Goal: Find specific page/section: Find specific page/section

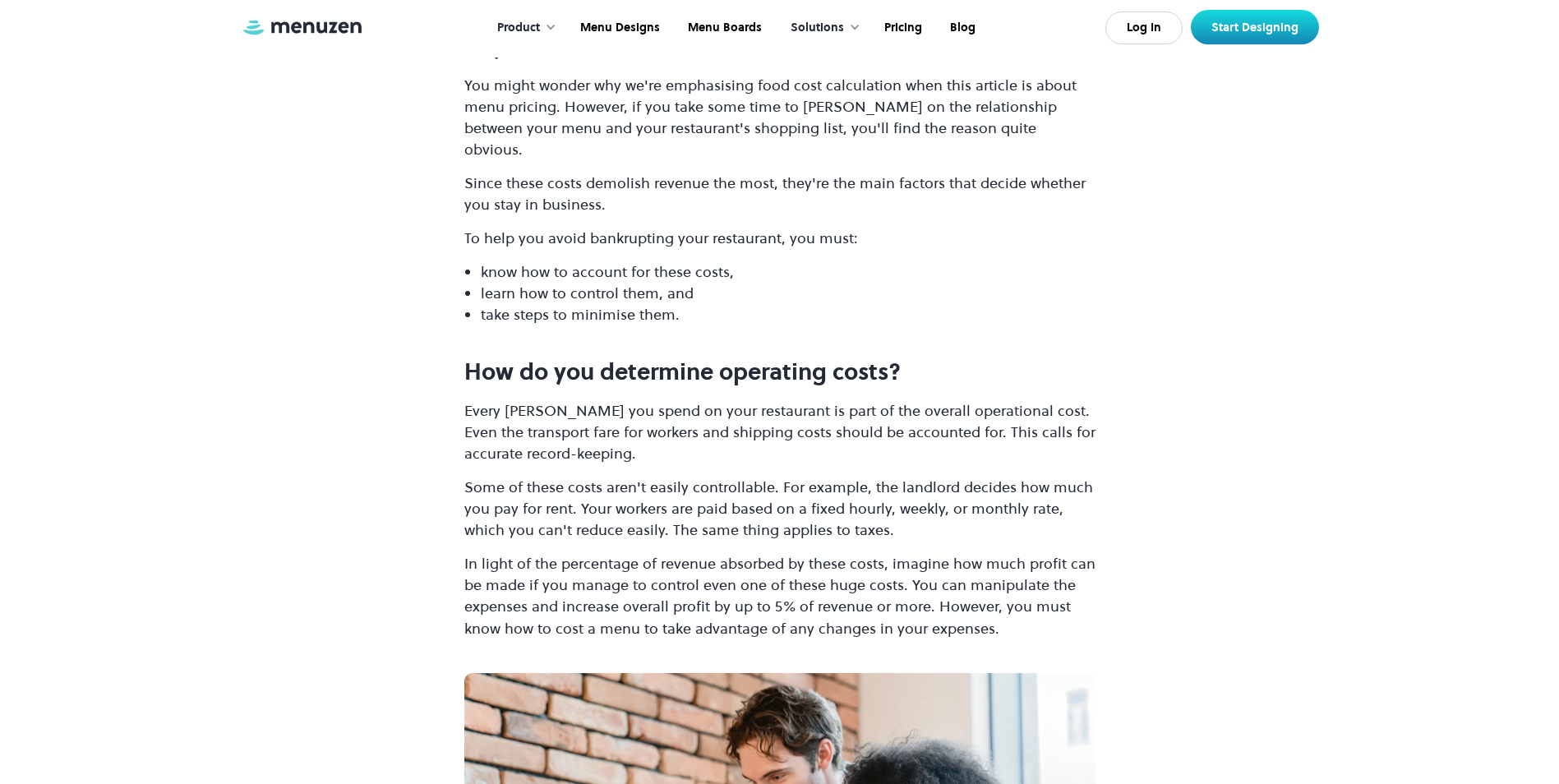
scroll to position [7411, 0]
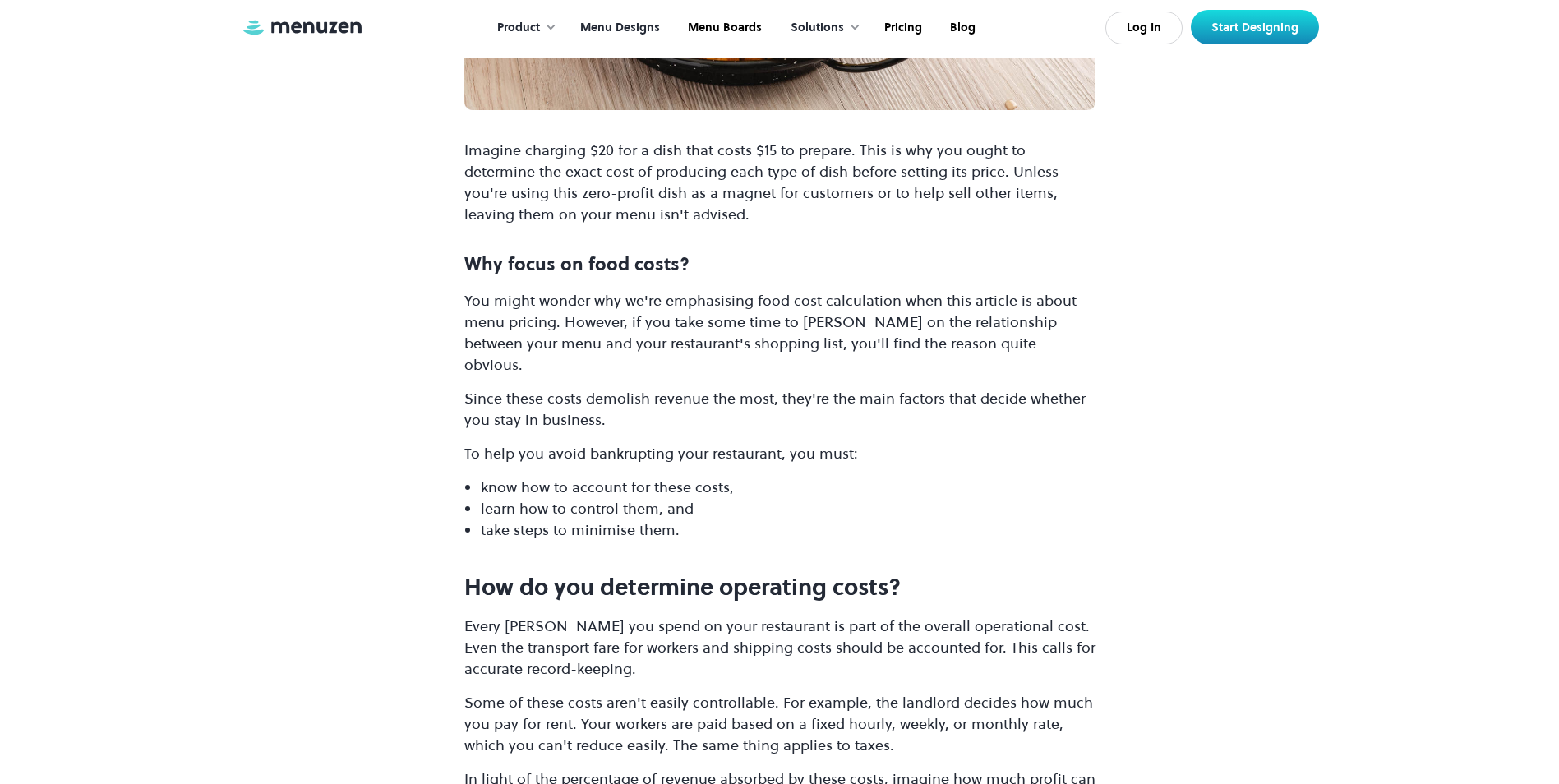
click at [625, 17] on link "Menu Designs" at bounding box center [618, 28] width 108 height 51
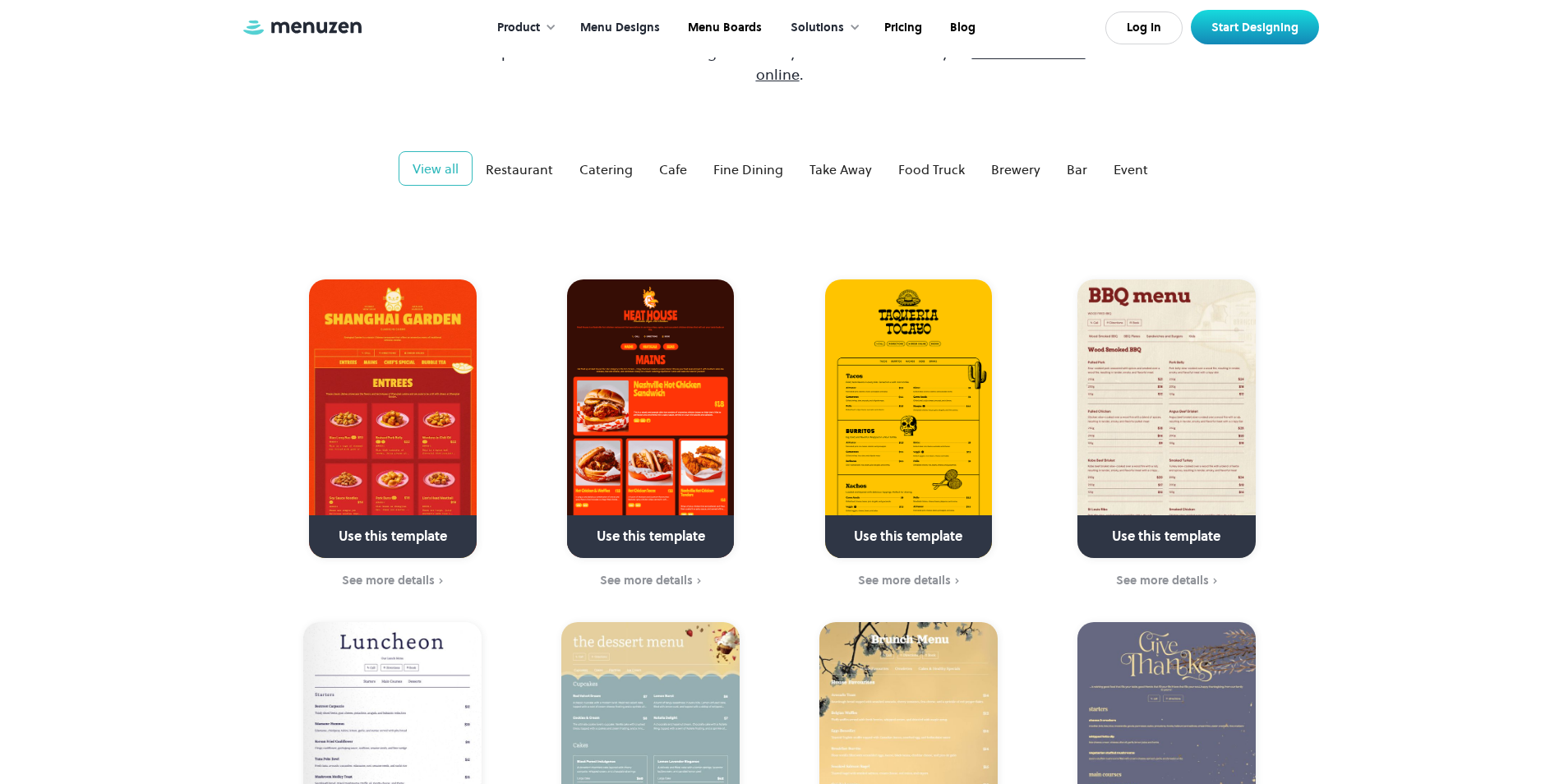
scroll to position [164, 0]
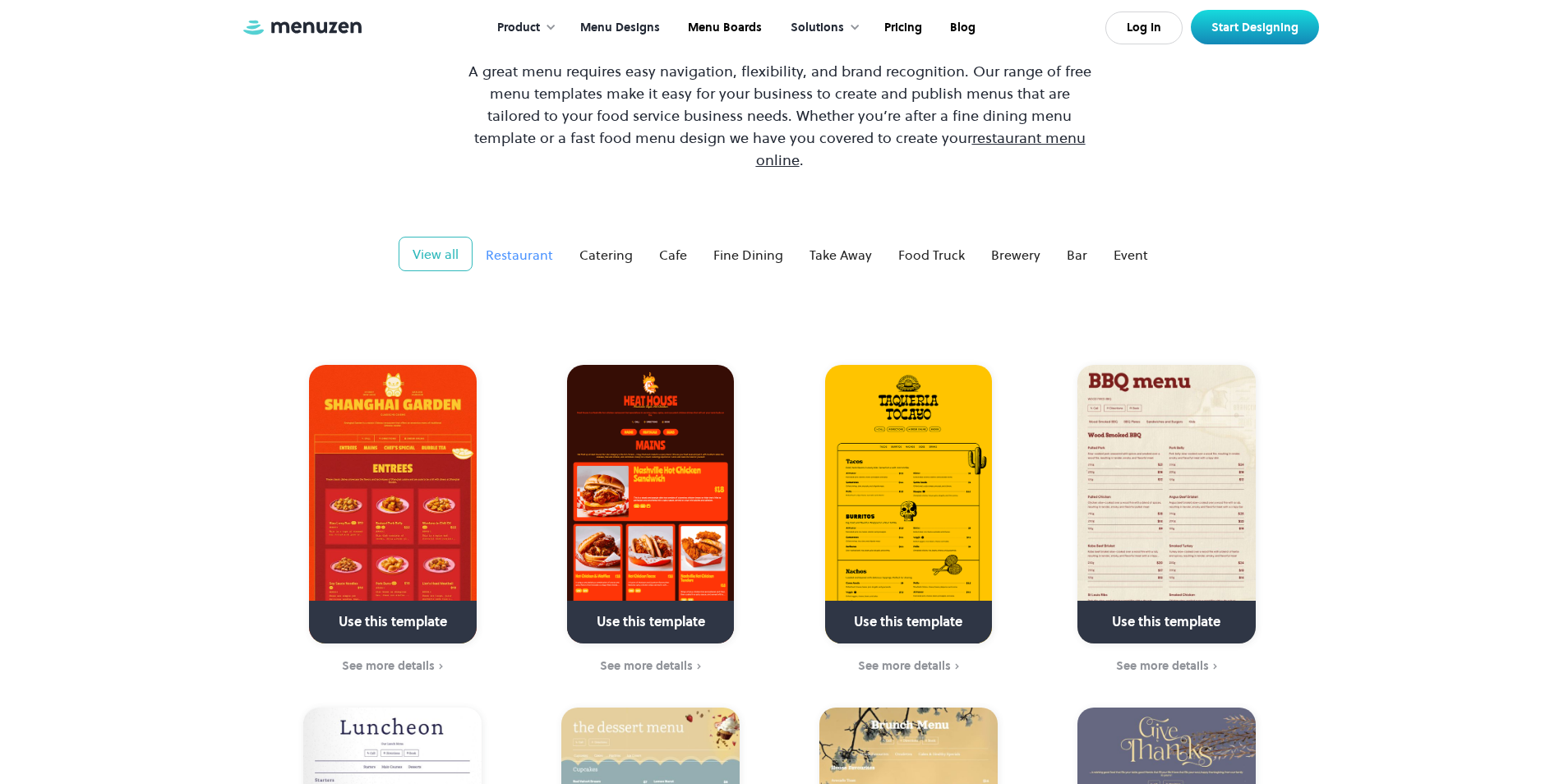
click at [522, 245] on div "Restaurant" at bounding box center [518, 254] width 67 height 19
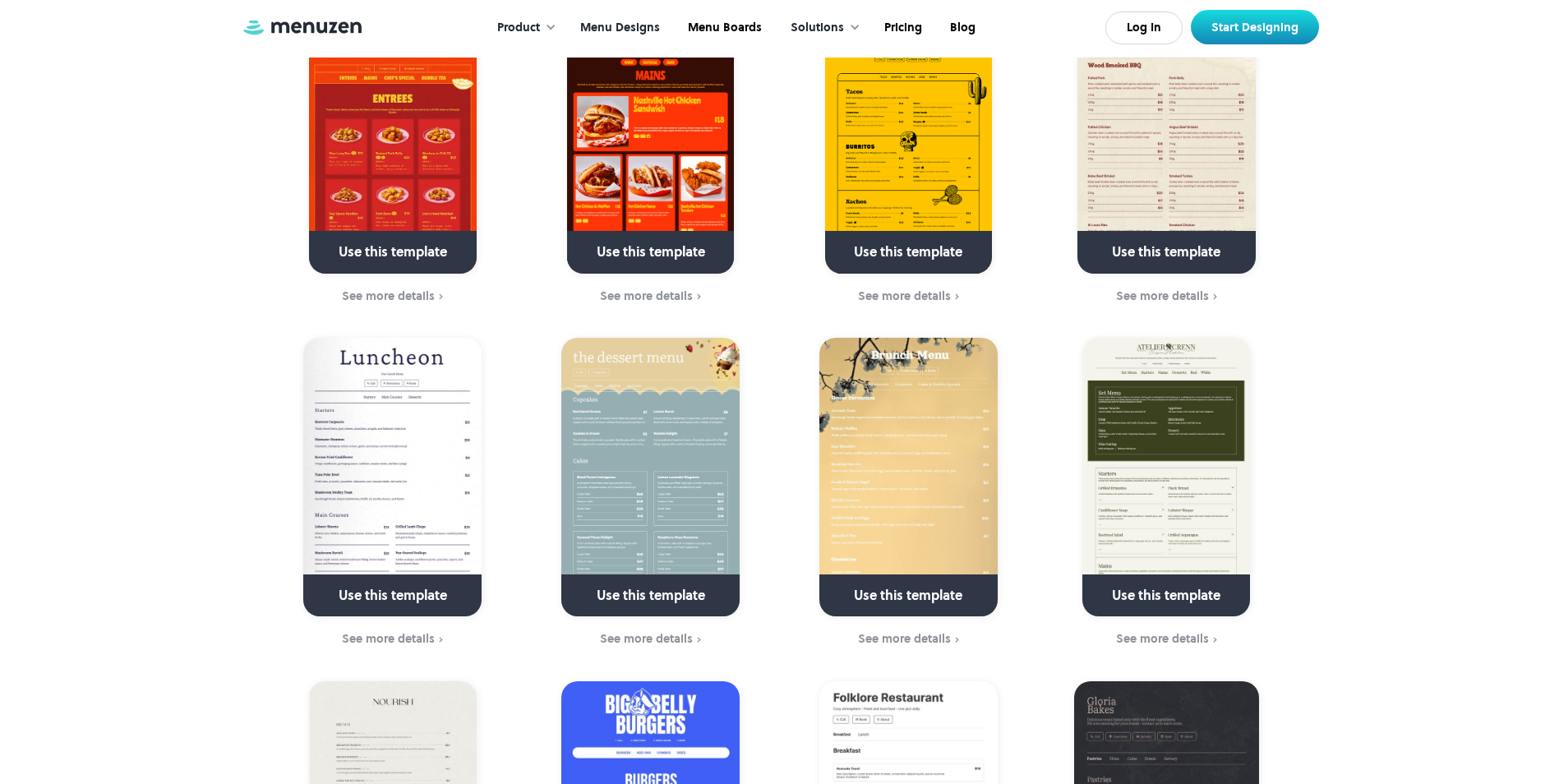
scroll to position [575, 0]
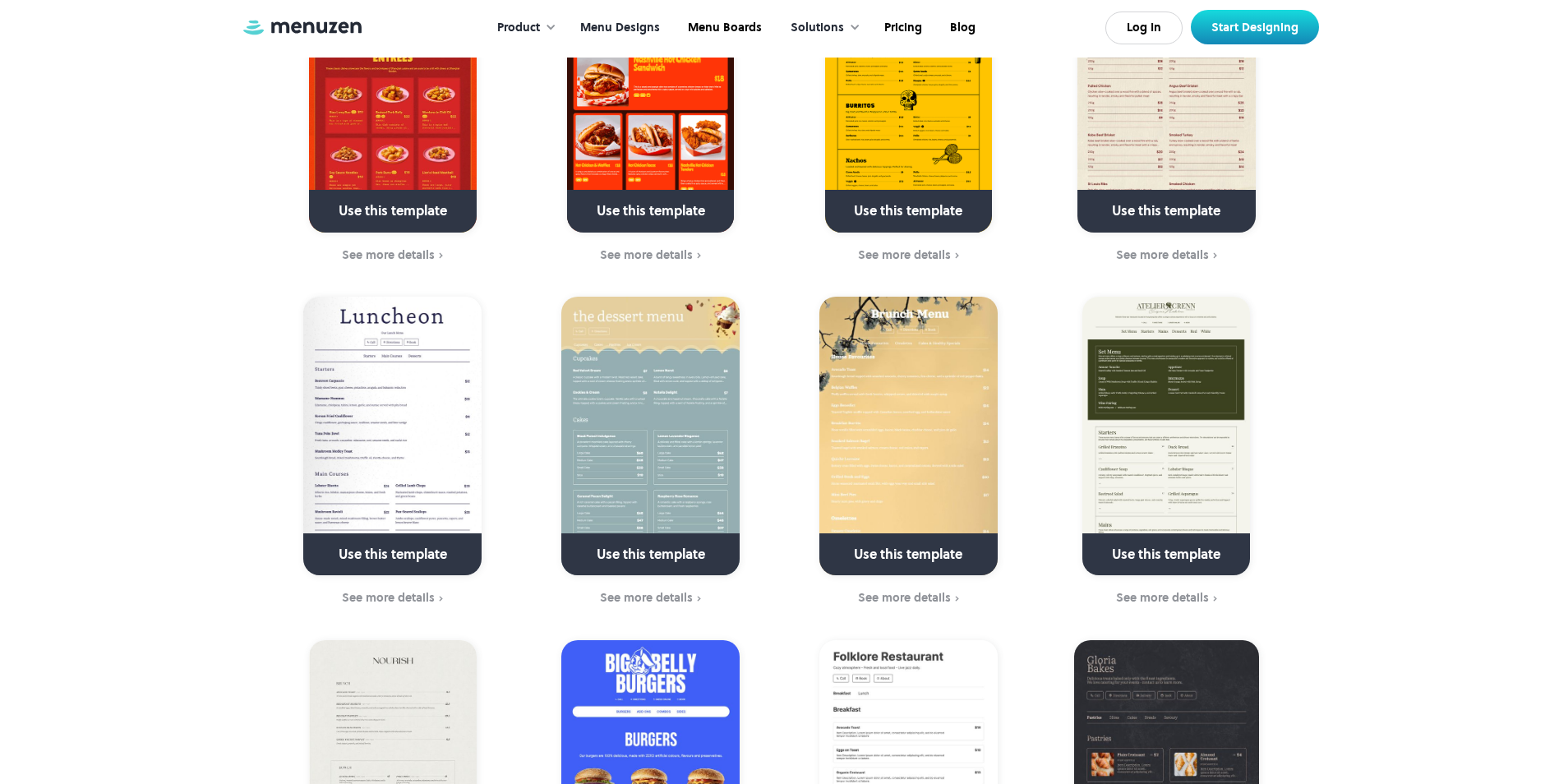
click at [370, 363] on img at bounding box center [392, 436] width 179 height 278
click at [378, 360] on img at bounding box center [392, 436] width 179 height 278
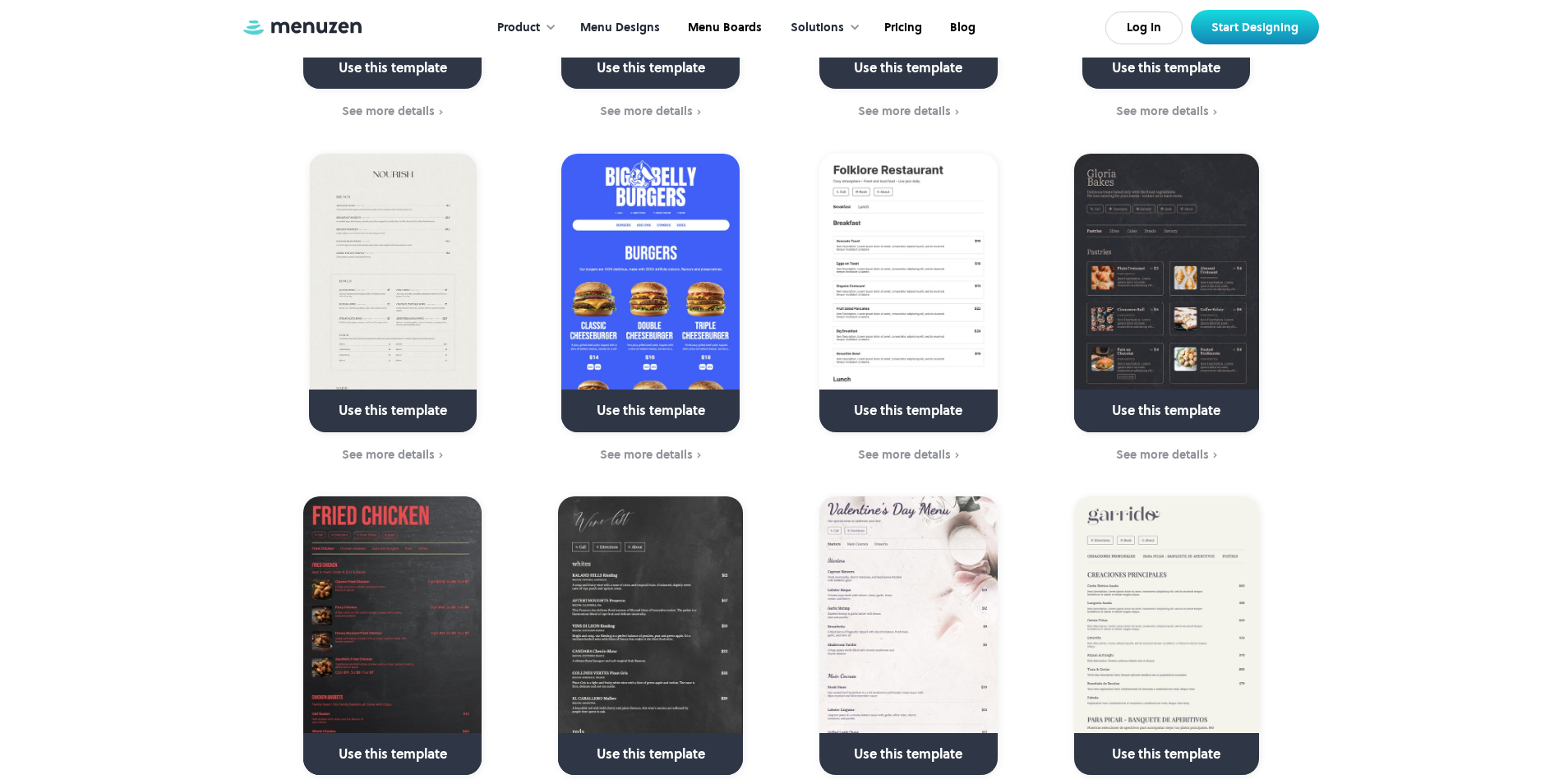
scroll to position [1068, 0]
